Goal: Task Accomplishment & Management: Use online tool/utility

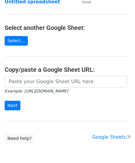
scroll to position [62, 0]
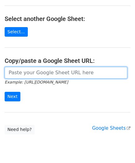
click at [29, 71] on input "url" at bounding box center [66, 73] width 122 height 12
paste input "[URL][DOMAIN_NAME]"
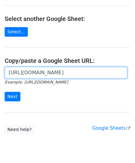
scroll to position [0, 144]
type input "[URL][DOMAIN_NAME]"
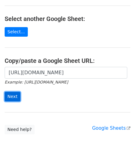
click at [17, 95] on input "Next" at bounding box center [13, 97] width 16 height 10
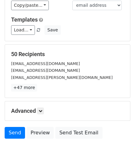
scroll to position [75, 0]
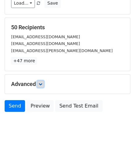
click at [42, 83] on icon at bounding box center [40, 84] width 4 height 4
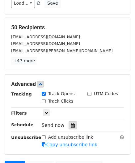
click at [71, 126] on icon at bounding box center [73, 125] width 4 height 4
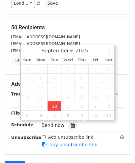
type input "[DATE] 13:53"
type input "01"
type input "53"
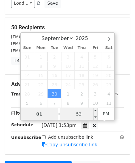
paste input "4"
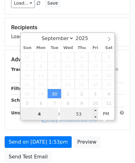
type input "4"
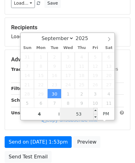
type input "[DATE] 16:53"
type input "04"
click at [84, 113] on input "53" at bounding box center [79, 114] width 38 height 12
type input "00"
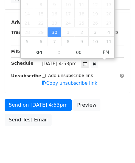
type input "[DATE] 16:00"
click at [121, 111] on div "Send on [DATE] 4:53pm Preview Send Test Email" at bounding box center [67, 114] width 135 height 30
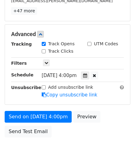
scroll to position [137, 0]
